Goal: Transaction & Acquisition: Purchase product/service

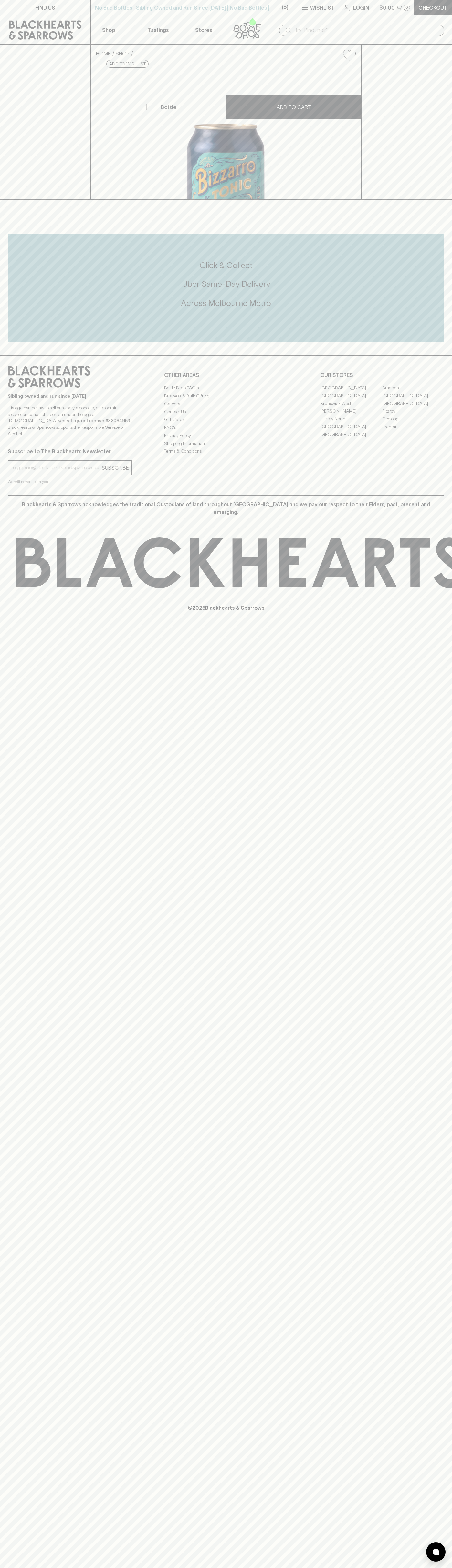
click at [424, 128] on div "HOME SHOP [PERSON_NAME] x Mischief Brew Tonic Spritz 250ml $7.00 Add to wishlis…" at bounding box center [226, 122] width 452 height 155
click at [420, 1567] on html "FIND US | No Bad Bottles | Sibling Owned and Run Since [DATE] | No Bad Bottles …" at bounding box center [226, 784] width 452 height 1568
click at [4, 495] on div "Sibling owned and run since [DATE] It is against the law to sell or supply alco…" at bounding box center [226, 425] width 452 height 140
